Goal: Find specific page/section: Find specific page/section

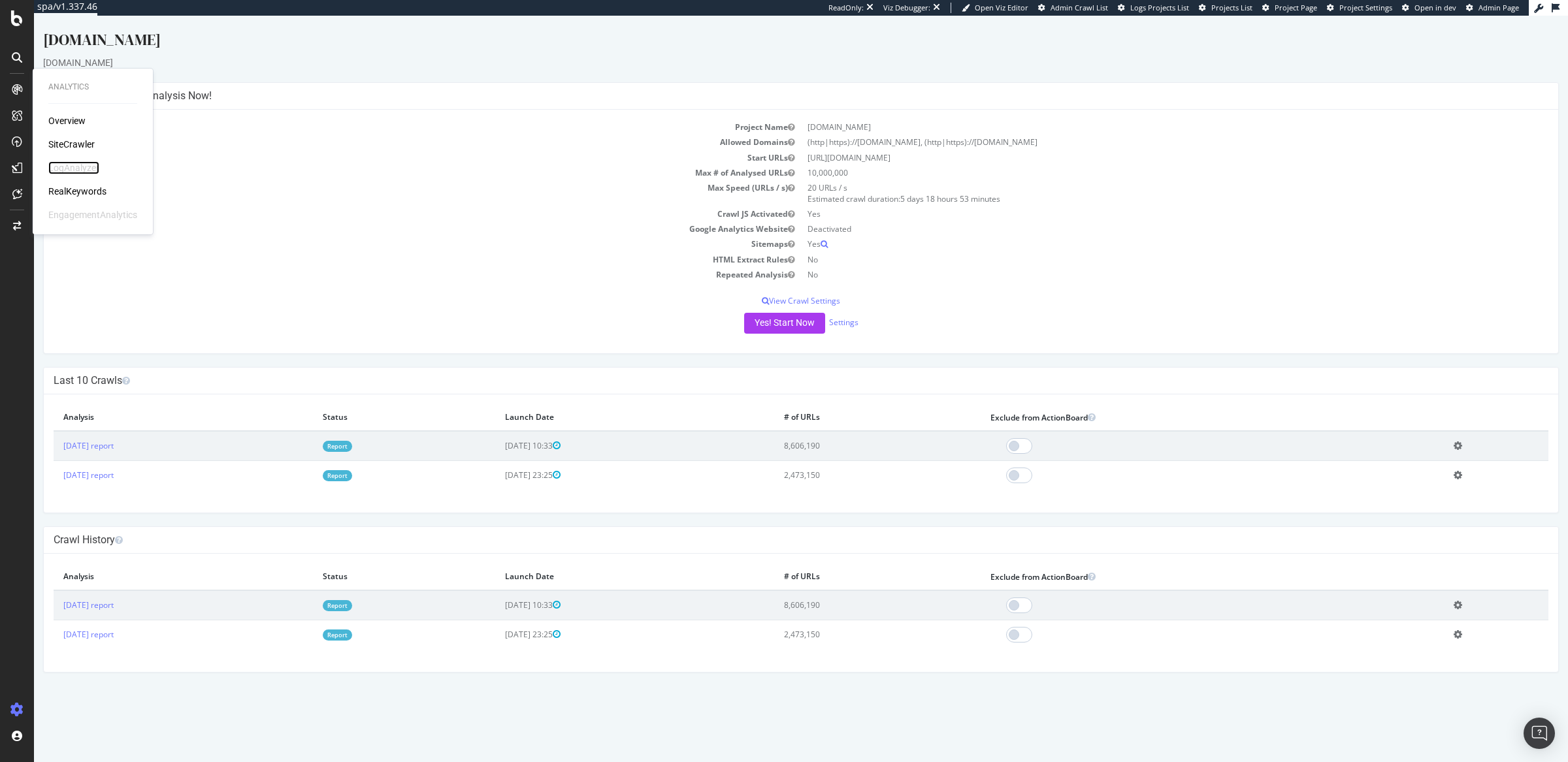
click at [86, 167] on div "LogAnalyzer" at bounding box center [74, 168] width 51 height 13
